Goal: Information Seeking & Learning: Understand process/instructions

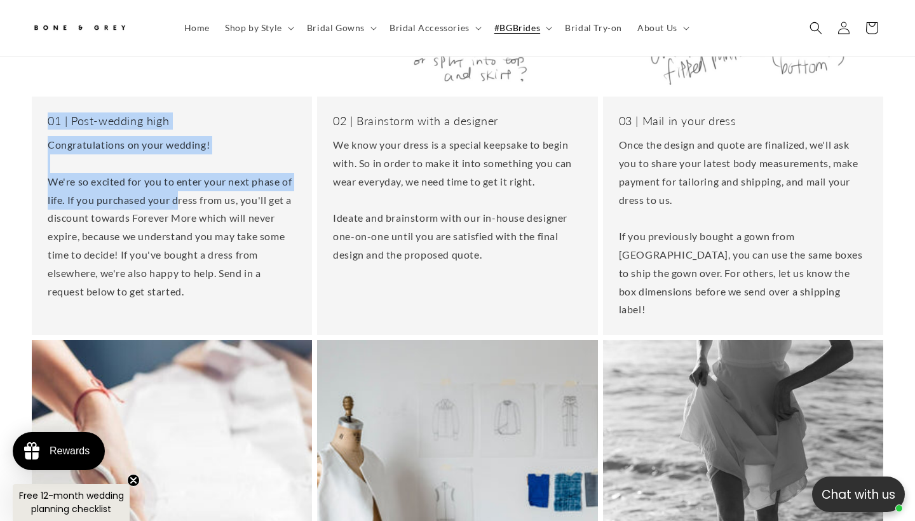
scroll to position [0, 309]
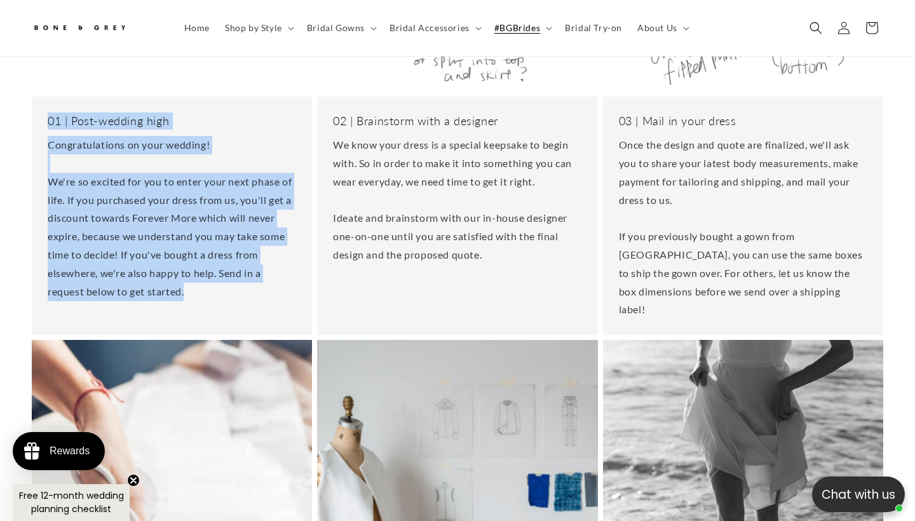
drag, startPoint x: 46, startPoint y: 98, endPoint x: 276, endPoint y: 285, distance: 296.8
click at [276, 285] on div "01 | Post-wedding high Congratulations on your wedding! We're so excited for yo…" at bounding box center [172, 207] width 280 height 220
copy div "01 | Post-wedding high Congratulations on your wedding! We're so excited for yo…"
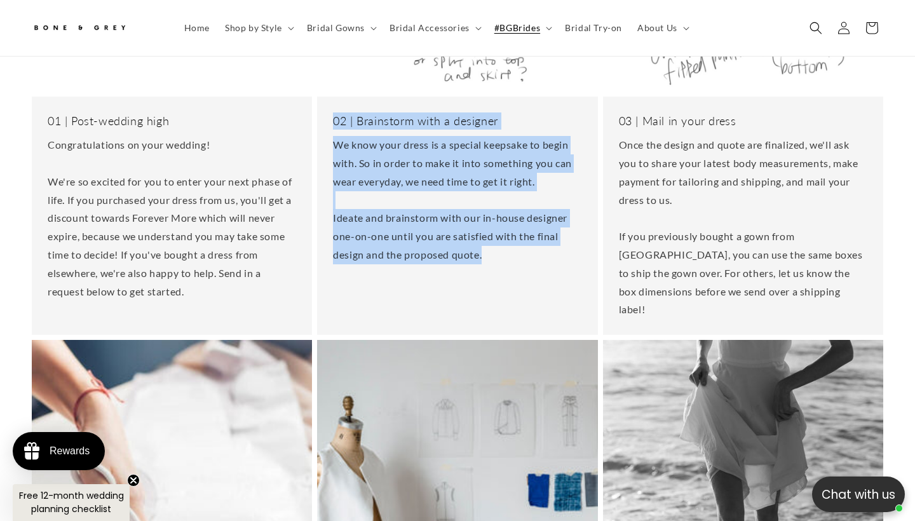
drag, startPoint x: 329, startPoint y: 97, endPoint x: 541, endPoint y: 253, distance: 263.7
click at [541, 253] on div "02 | Brainstorm with a designer We know your dress is a special keepsake to beg…" at bounding box center [457, 189] width 280 height 184
copy div "02 | Brainstorm with a designer We know your dress is a special keepsake to beg…"
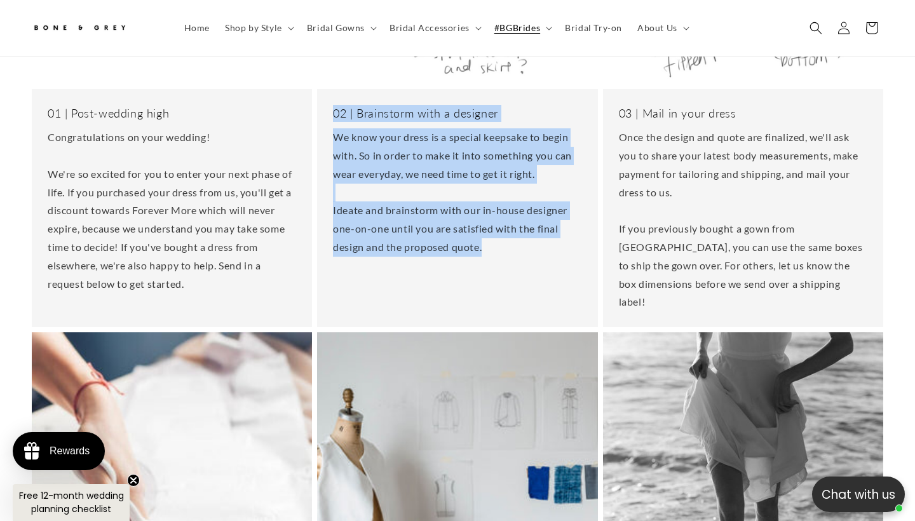
scroll to position [0, 0]
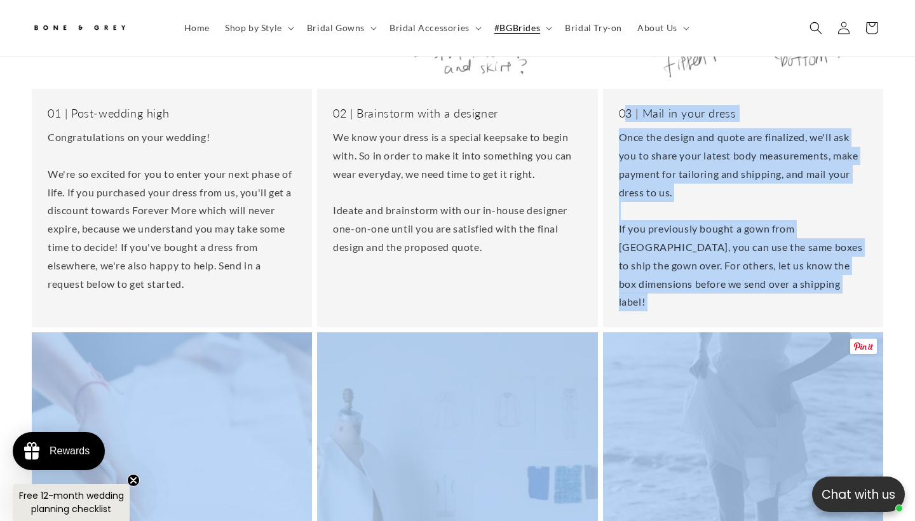
drag, startPoint x: 624, startPoint y: 88, endPoint x: 789, endPoint y: 294, distance: 263.6
click at [789, 294] on ul "01 | Post-wedding high Congratulations on your wedding! We're so excited for yo…" at bounding box center [458, 312] width 852 height 1147
click at [676, 128] on p "Once the design and quote are finalized, we'll ask you to share your latest bod…" at bounding box center [743, 219] width 249 height 183
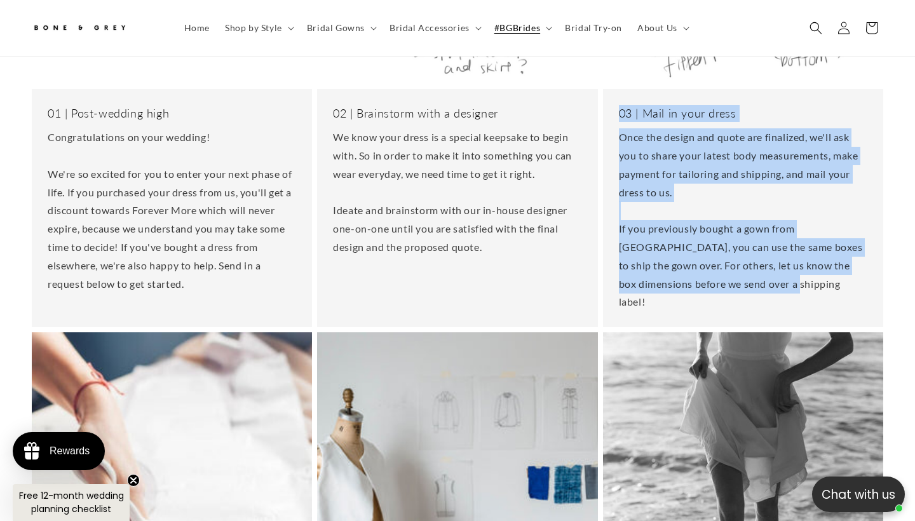
scroll to position [0, 309]
drag, startPoint x: 615, startPoint y: 85, endPoint x: 756, endPoint y: 275, distance: 236.4
click at [756, 275] on div "03 | Mail in your dress Once the design and quote are finalized, we'll ask you …" at bounding box center [743, 208] width 280 height 238
copy div "03 | Mail in your dress Once the design and quote are finalized, we'll ask you …"
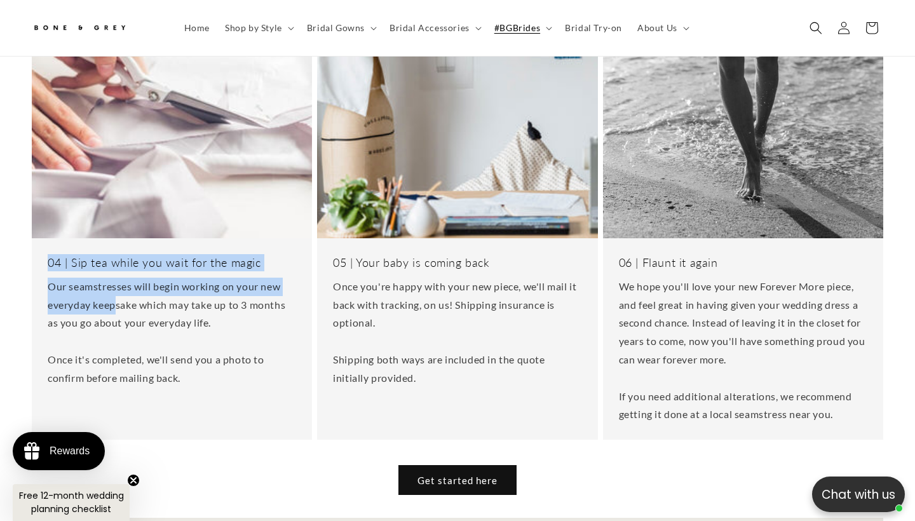
scroll to position [0, 0]
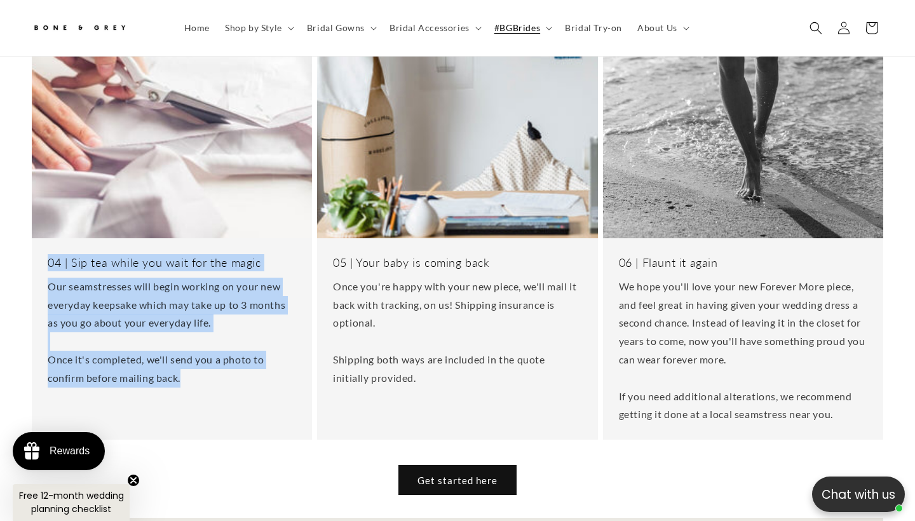
drag, startPoint x: 44, startPoint y: 213, endPoint x: 232, endPoint y: 353, distance: 234.3
click at [233, 354] on div "04 | Sip tea while you wait for the magic Our seamstresses will begin working o…" at bounding box center [172, 320] width 280 height 165
copy div "04 | Sip tea while you wait for the magic Our seamstresses will begin working o…"
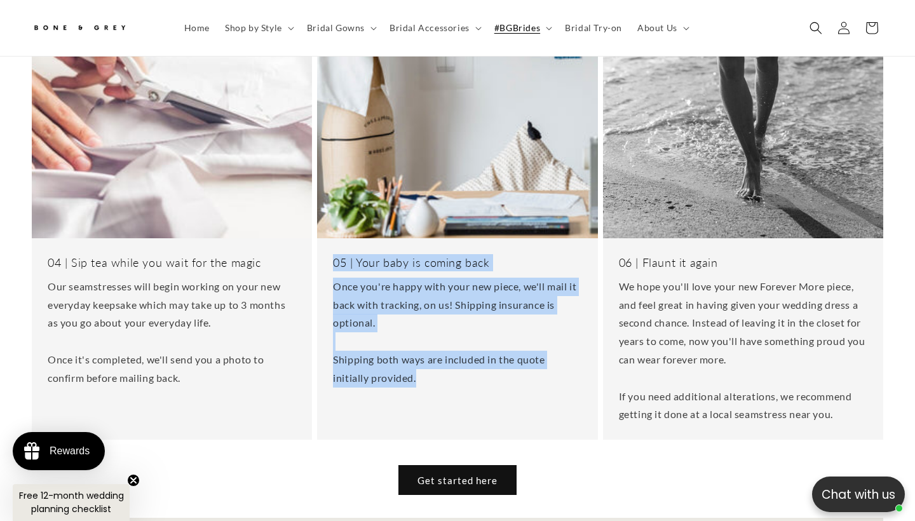
drag, startPoint x: 331, startPoint y: 214, endPoint x: 440, endPoint y: 339, distance: 165.8
click at [440, 339] on div "05 | Your baby is coming back Once you're happy with your new piece, we'll mail…" at bounding box center [457, 320] width 280 height 165
copy div "05 | Your baby is coming back Once you're happy with your new piece, we'll mail…"
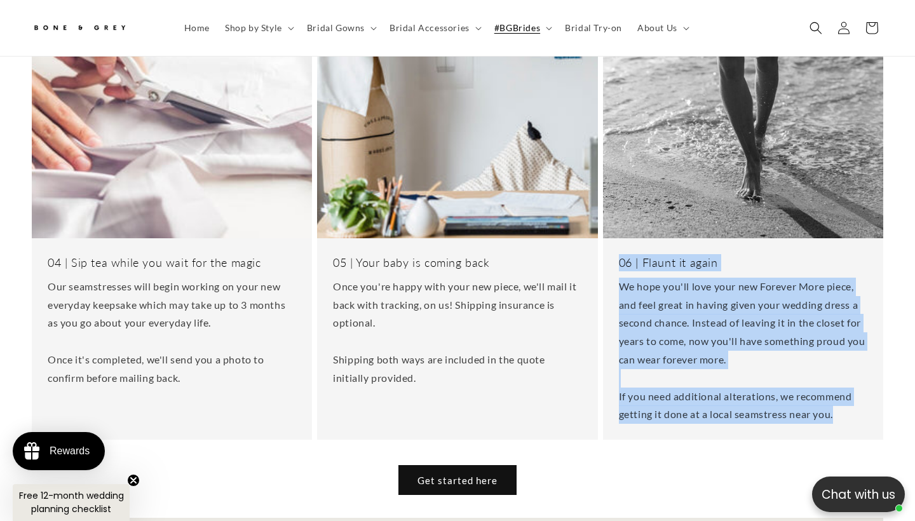
drag, startPoint x: 612, startPoint y: 207, endPoint x: 847, endPoint y: 383, distance: 294.2
click at [847, 383] on div "06 | Flaunt it again We hope you'll love your new Forever More piece, and feel …" at bounding box center [743, 339] width 280 height 202
copy div "06 | Flaunt it again We hope you'll love your new Forever More piece, and feel …"
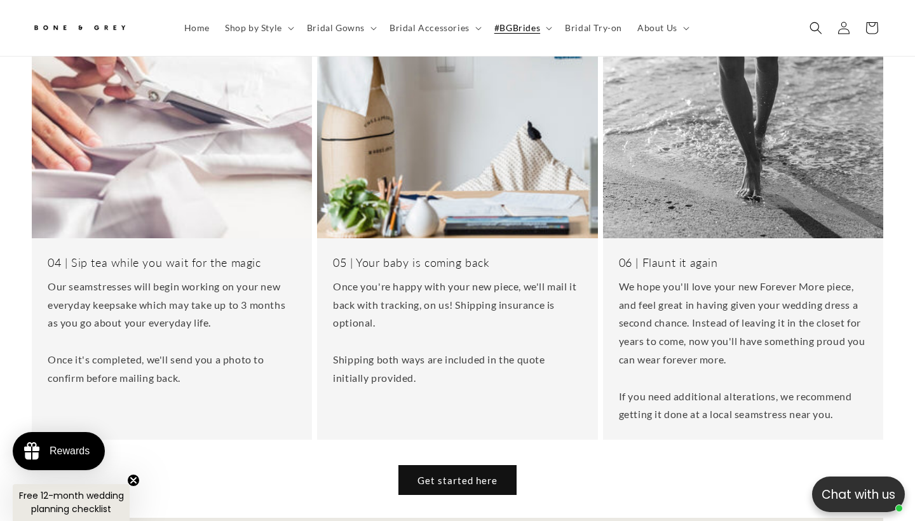
scroll to position [0, 618]
